Goal: Task Accomplishment & Management: Manage account settings

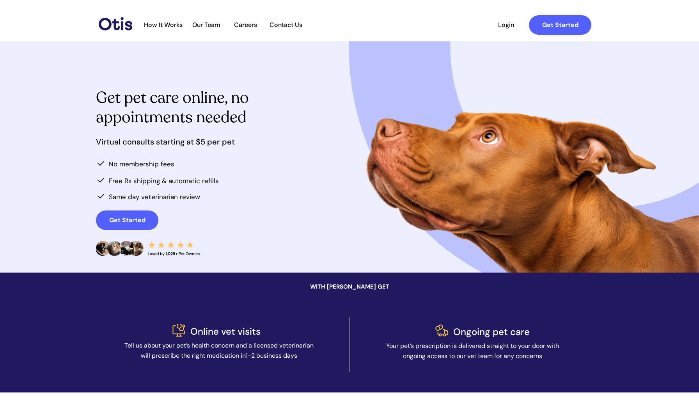
click at [507, 25] on span "Login" at bounding box center [506, 24] width 36 height 7
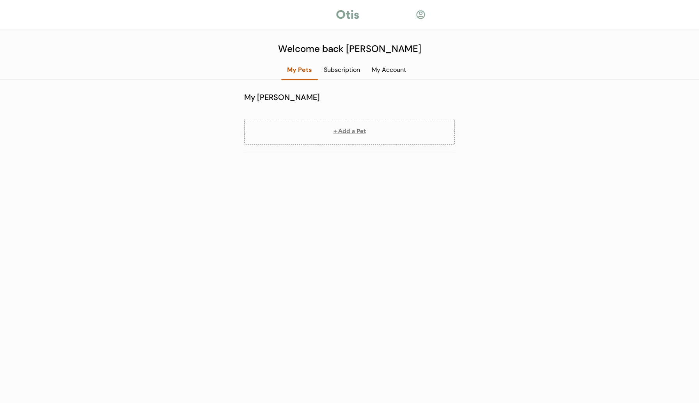
click at [379, 73] on div "My Account" at bounding box center [389, 70] width 46 height 9
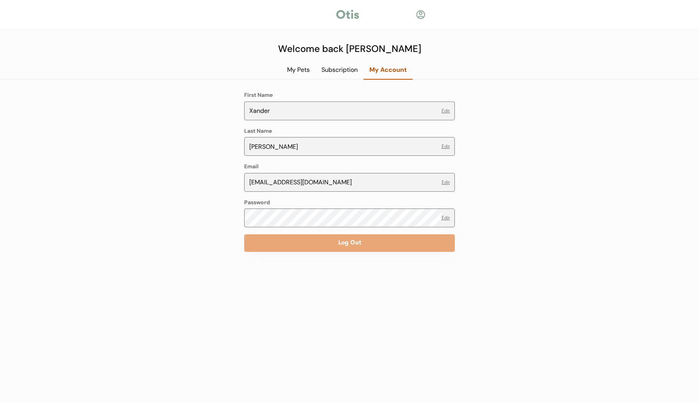
click at [343, 16] on div at bounding box center [347, 15] width 25 height 12
click at [346, 13] on div at bounding box center [347, 15] width 25 height 12
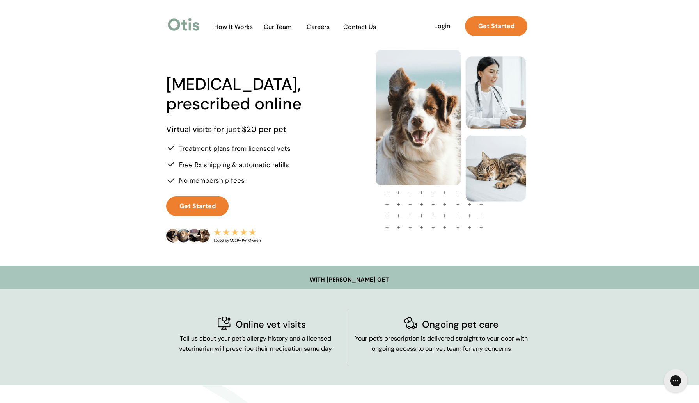
click at [443, 24] on span "Login" at bounding box center [442, 25] width 36 height 7
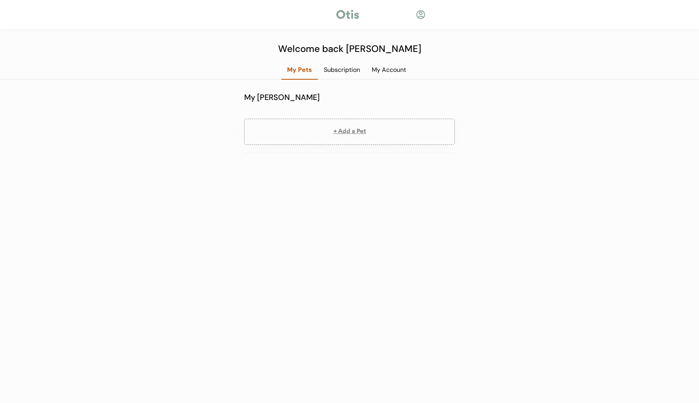
click at [346, 65] on div "Back Welcome back Xander My Pets Subscription My Account My Otis Household + Ad…" at bounding box center [349, 201] width 699 height 403
click at [343, 9] on div at bounding box center [347, 15] width 25 height 12
click at [419, 16] on div at bounding box center [421, 15] width 10 height 10
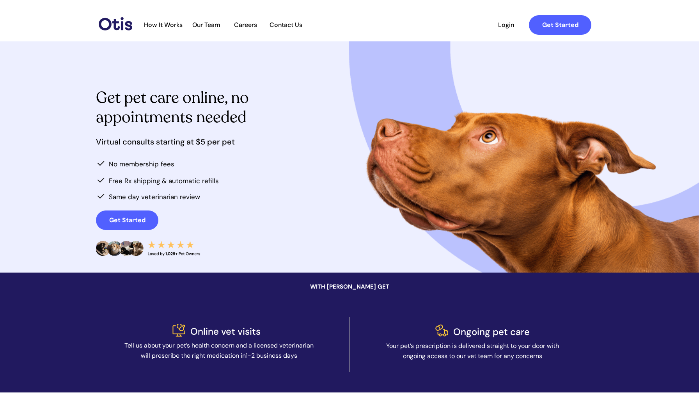
click at [505, 24] on span "Login" at bounding box center [506, 24] width 36 height 7
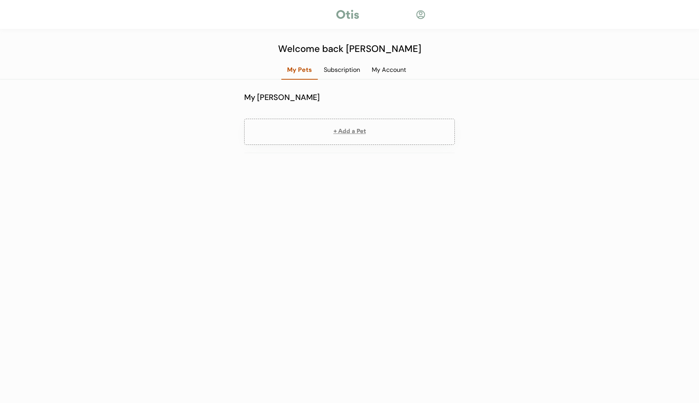
click at [389, 76] on div "My Account" at bounding box center [389, 73] width 46 height 14
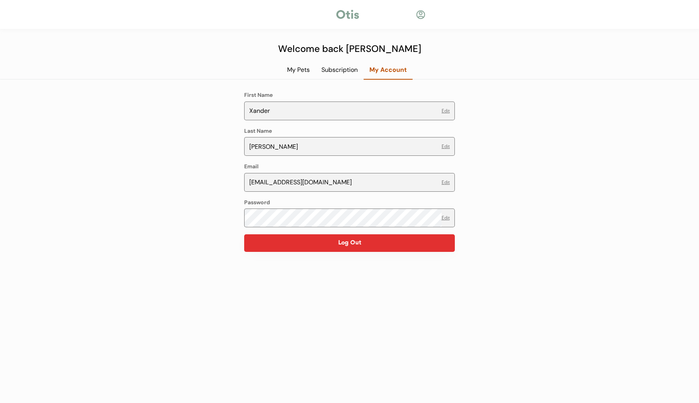
click at [320, 247] on button "Log Out" at bounding box center [349, 243] width 211 height 18
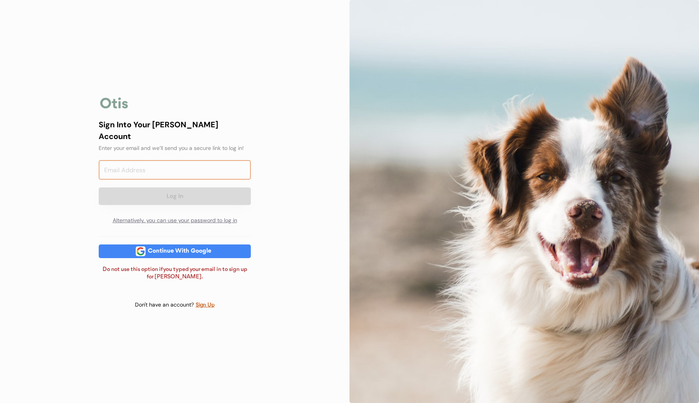
click at [182, 164] on input "email" at bounding box center [175, 170] width 152 height 20
type input "z"
type input "xander@otispet.co"
click at [283, 214] on div "Sign Into Your Otis Account Enter your email and we’ll send you a secure link t…" at bounding box center [175, 201] width 350 height 403
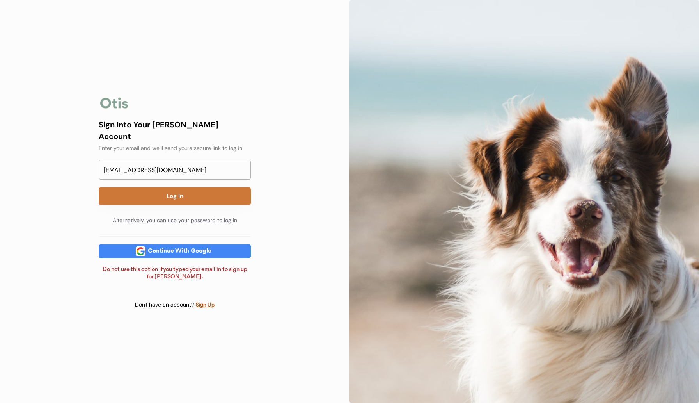
click at [229, 196] on button "Log In" at bounding box center [175, 196] width 152 height 18
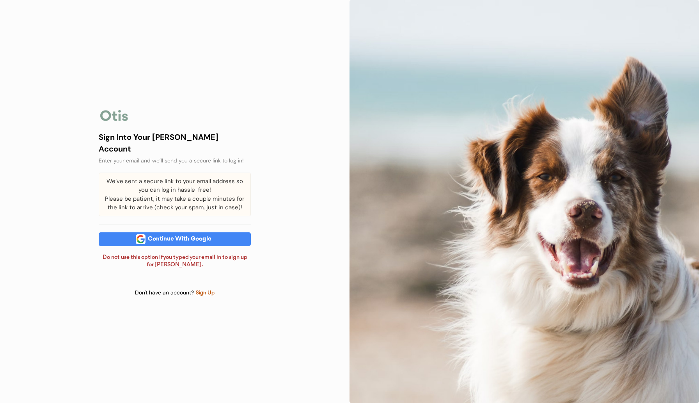
click at [181, 236] on div "Continue With Google" at bounding box center [180, 239] width 68 height 6
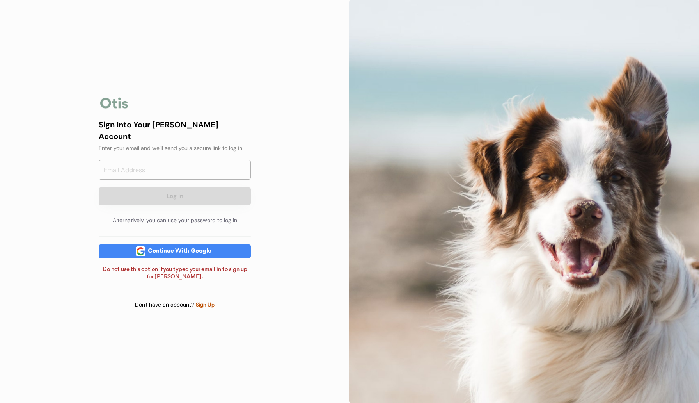
click at [198, 250] on div "Continue With Google" at bounding box center [180, 251] width 68 height 14
click at [199, 164] on input "email" at bounding box center [175, 170] width 152 height 20
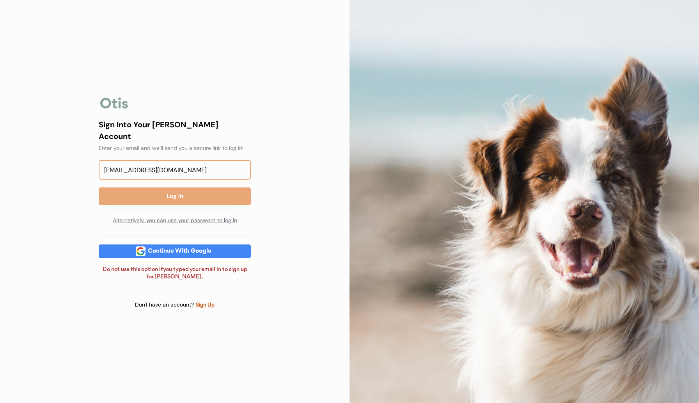
type input "[EMAIL_ADDRESS][DOMAIN_NAME]"
click at [150, 182] on div "xander@otispet.com Log In Alternatively, you can use your password to log in" at bounding box center [175, 194] width 152 height 68
click at [168, 194] on button "Log In" at bounding box center [175, 196] width 152 height 18
